Goal: Check status: Check status

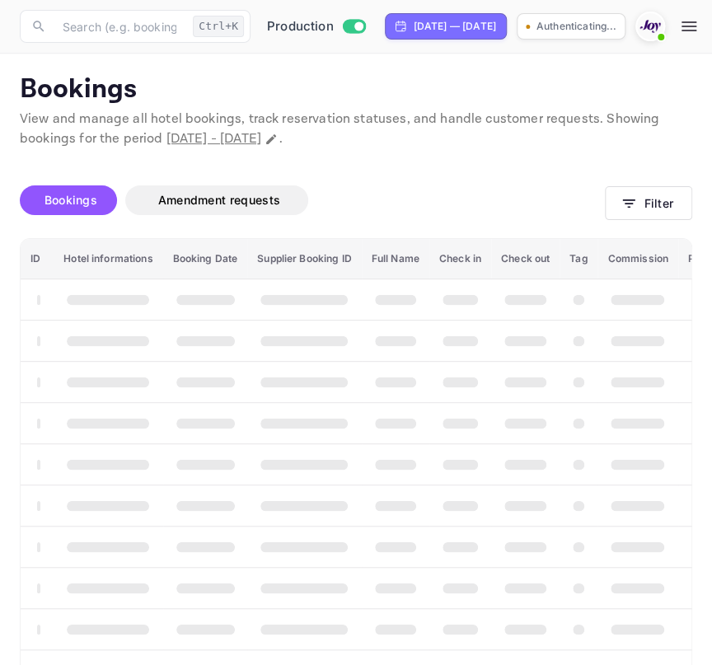
click at [507, 39] on div "[DATE] — [DATE]" at bounding box center [446, 26] width 122 height 26
select select "8"
select select "2025"
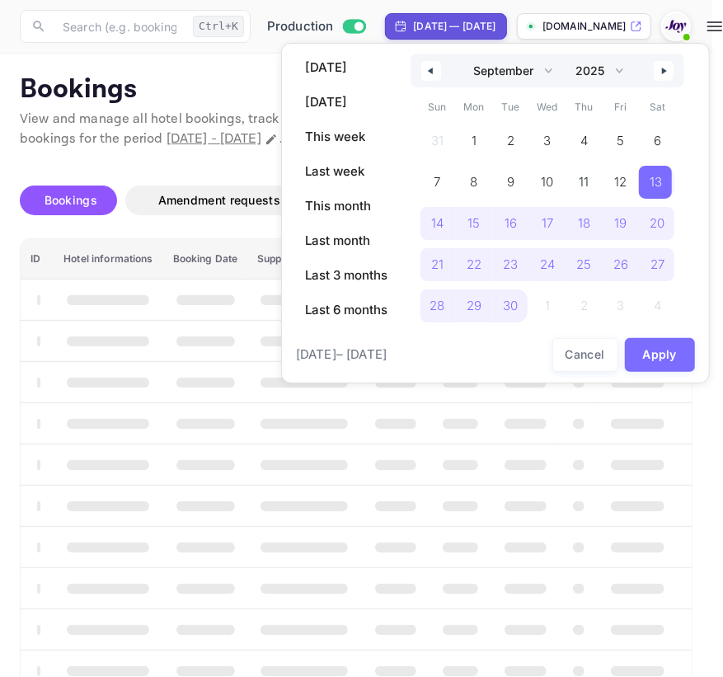
click at [430, 64] on button "button" at bounding box center [431, 71] width 20 height 20
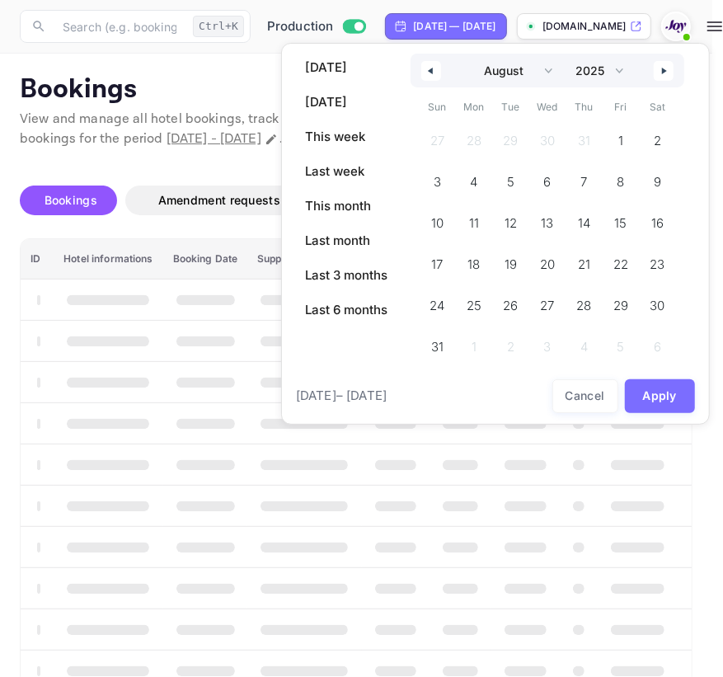
click at [434, 70] on button "button" at bounding box center [431, 71] width 20 height 20
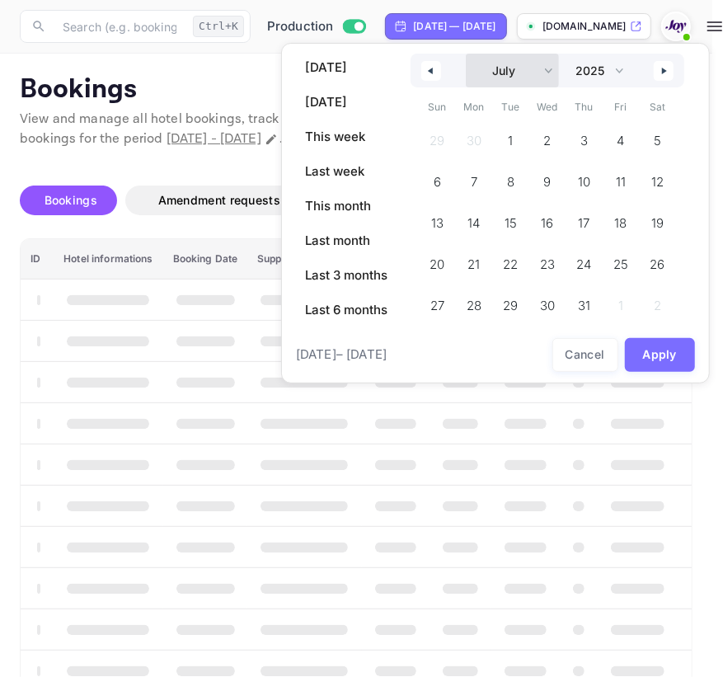
click at [473, 68] on select "January February March April May June July August September October November De…" at bounding box center [512, 71] width 93 height 34
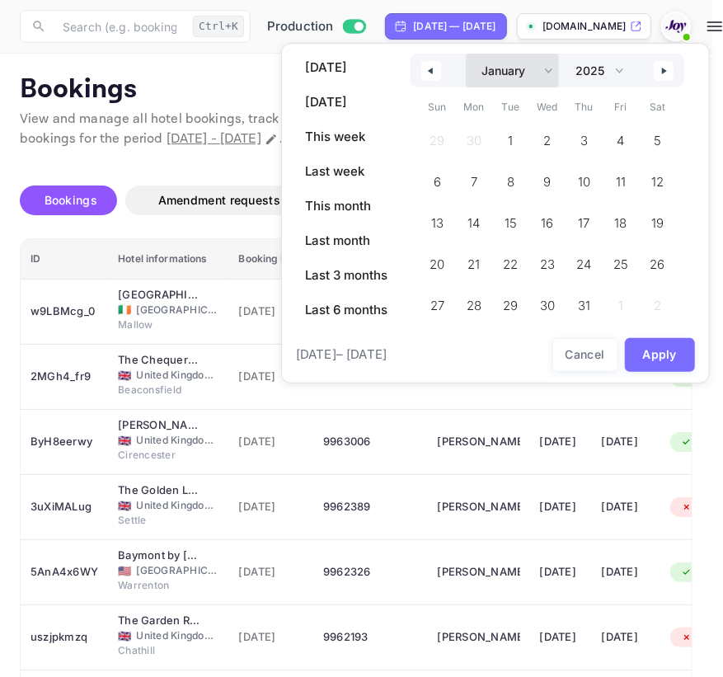
click at [466, 54] on select "January February March April May June July August September October November De…" at bounding box center [512, 71] width 93 height 34
click at [547, 127] on span "1" at bounding box center [547, 141] width 5 height 30
click at [510, 70] on select "January February March April May June July August September October November De…" at bounding box center [512, 71] width 93 height 34
select select "11"
click at [466, 54] on select "January February March April May June July August September October November De…" at bounding box center [512, 71] width 93 height 34
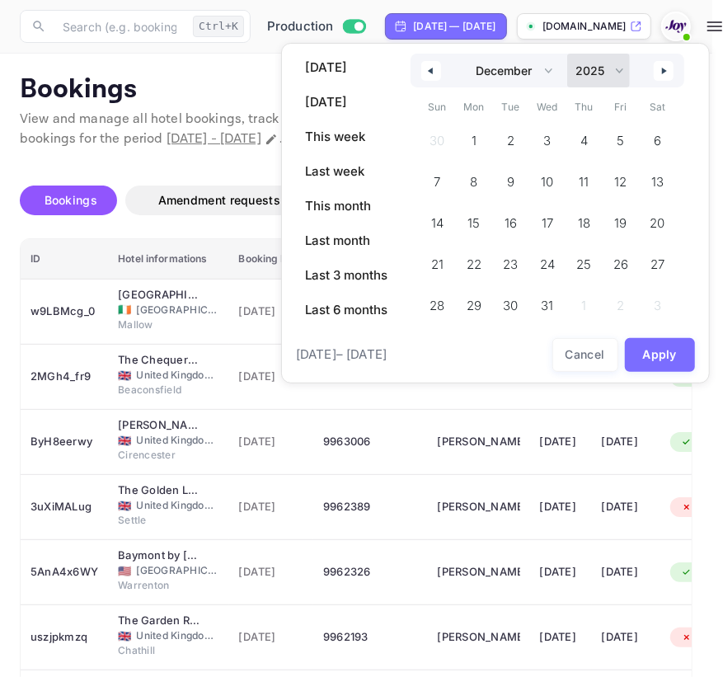
click at [602, 67] on select "2030 2029 2028 2027 2026 2025 2024 2023 2022 2021 2020 2019 2018 2017 2016 2015…" at bounding box center [598, 71] width 63 height 34
select select "2026"
click at [567, 54] on select "2030 2029 2028 2027 2026 2025 2024 2023 2022 2021 2020 2019 2018 2017 2016 2015…" at bounding box center [598, 71] width 63 height 34
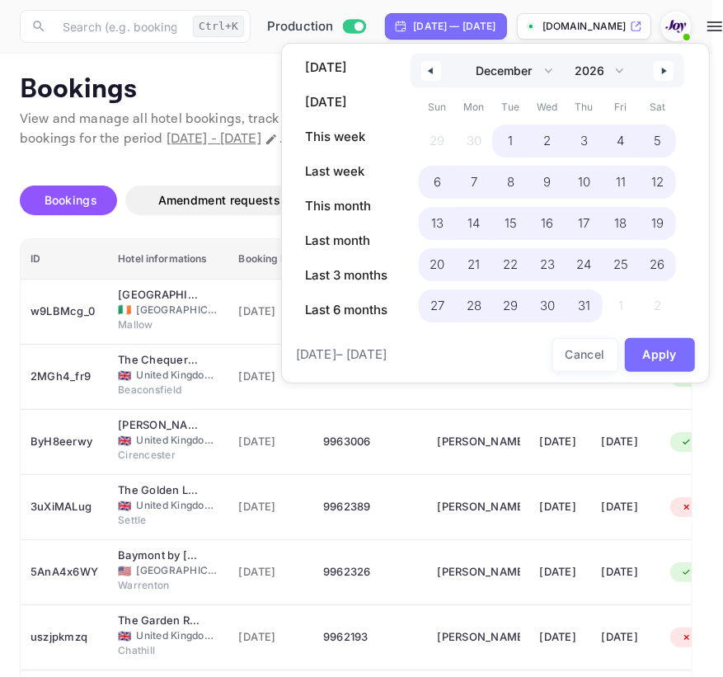
click at [582, 309] on span "31" at bounding box center [584, 306] width 12 height 30
select select "0"
select select "2025"
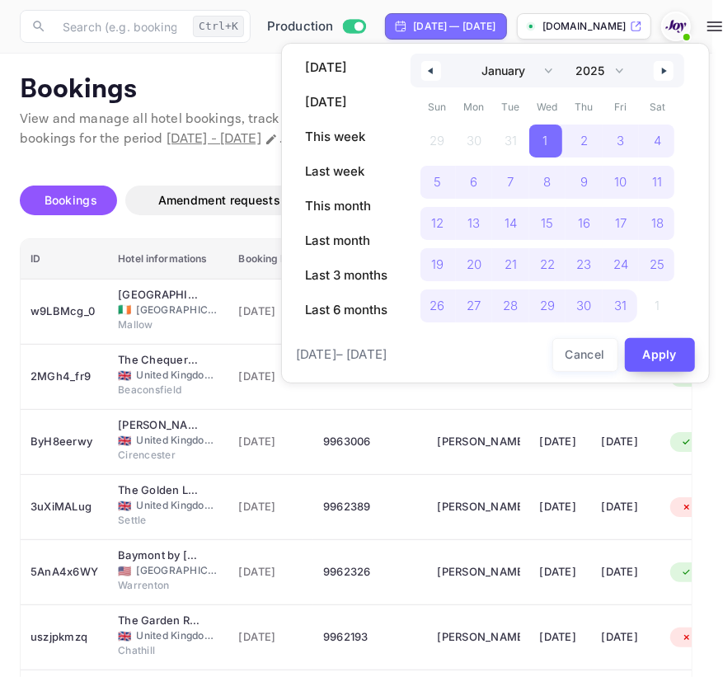
click at [643, 352] on button "Apply" at bounding box center [660, 355] width 71 height 34
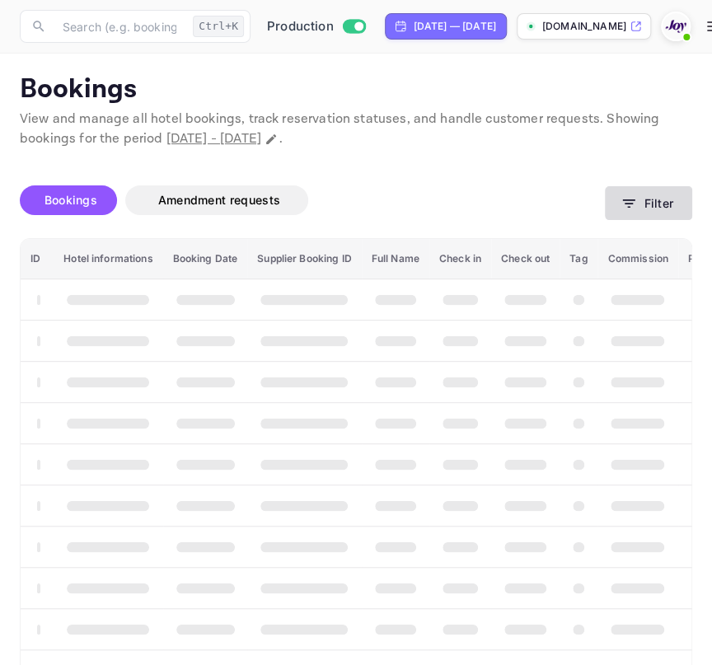
click at [642, 211] on button "Filter" at bounding box center [648, 203] width 87 height 34
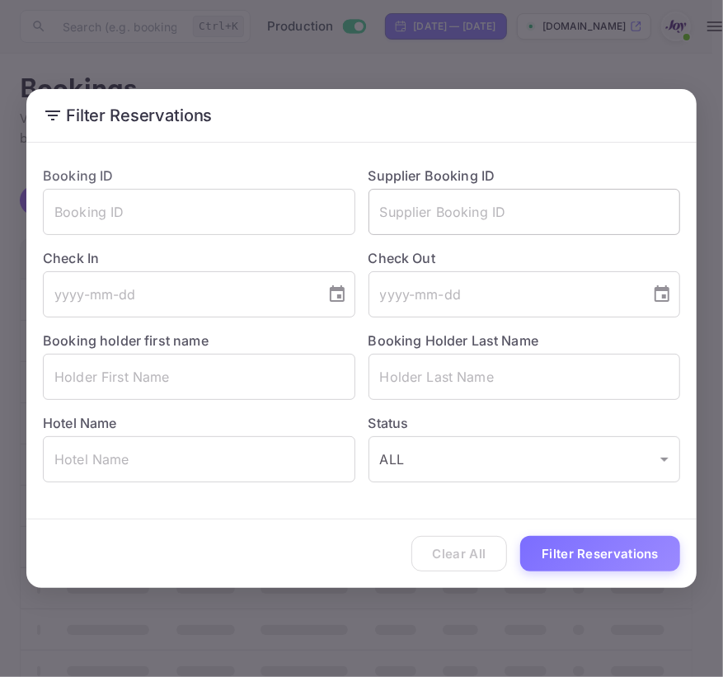
click at [487, 222] on input "text" at bounding box center [524, 212] width 312 height 46
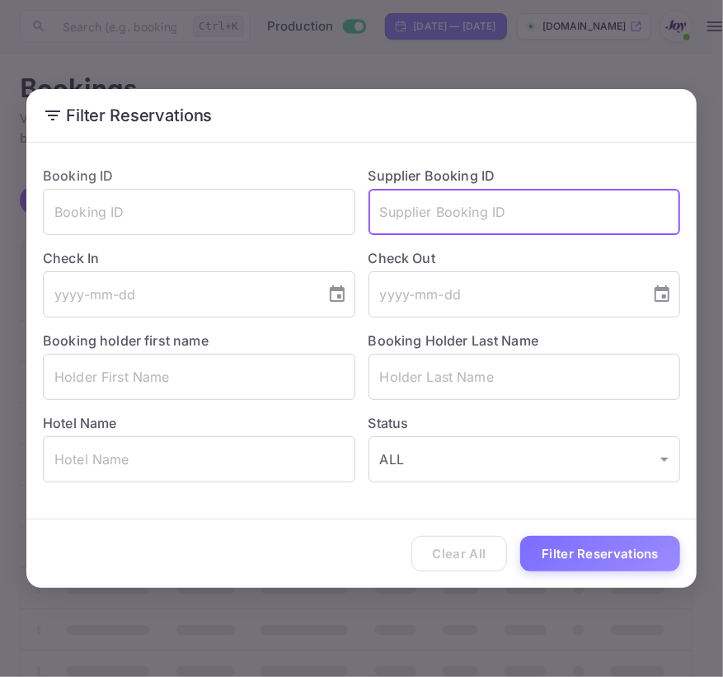
paste input "8650004"
type input "8650004"
click at [564, 557] on button "Filter Reservations" at bounding box center [600, 553] width 160 height 35
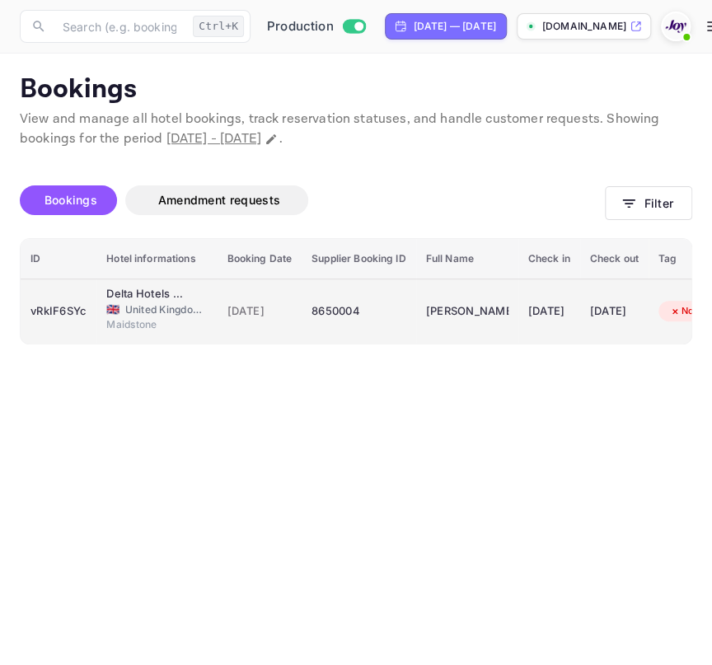
click at [53, 303] on div "vRkIF6SYc" at bounding box center [59, 311] width 56 height 26
